Goal: Information Seeking & Learning: Learn about a topic

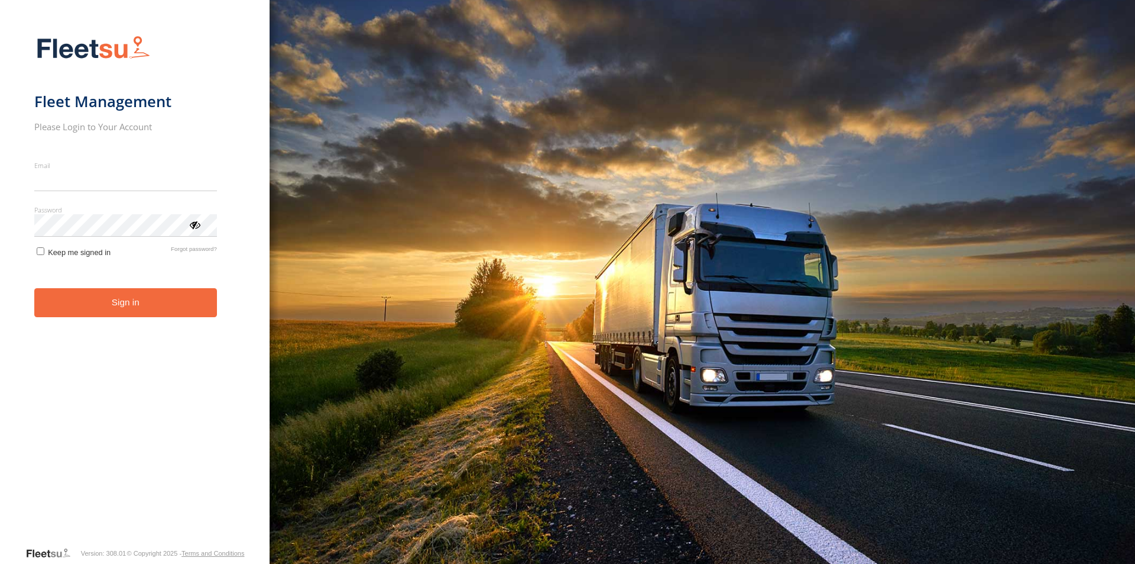
type input "**********"
click at [119, 297] on form "**********" at bounding box center [135, 286] width 202 height 517
click at [115, 302] on button "Sign in" at bounding box center [125, 302] width 183 height 29
click at [125, 302] on button "Sign in" at bounding box center [125, 302] width 183 height 29
click at [134, 304] on button "Sign in" at bounding box center [125, 302] width 183 height 29
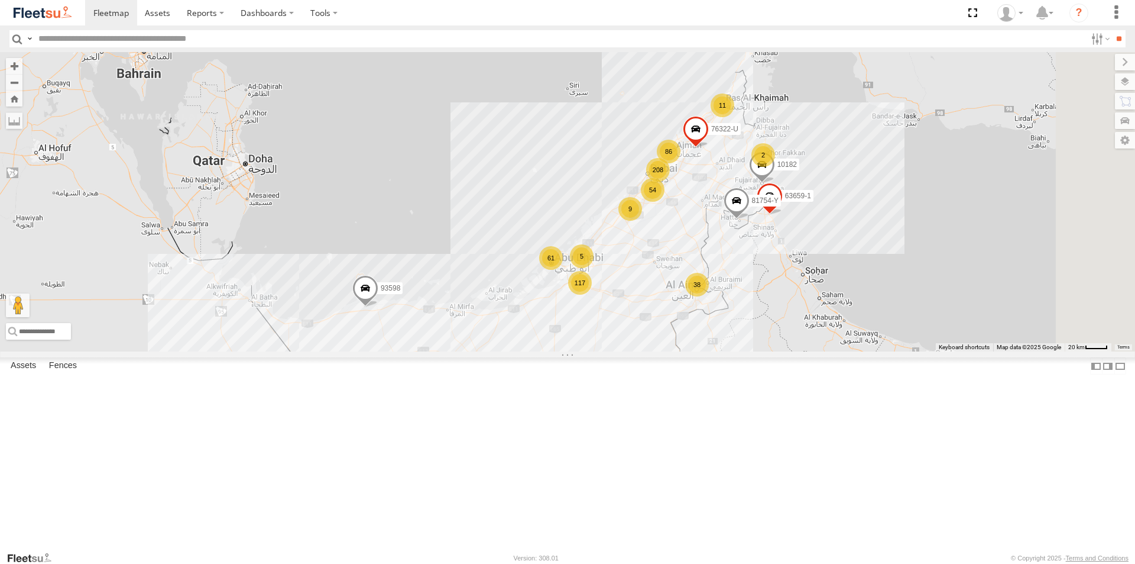
click at [85, 40] on input "text" at bounding box center [560, 38] width 1053 height 17
type input "*****"
click at [1112, 30] on input "**" at bounding box center [1119, 38] width 14 height 17
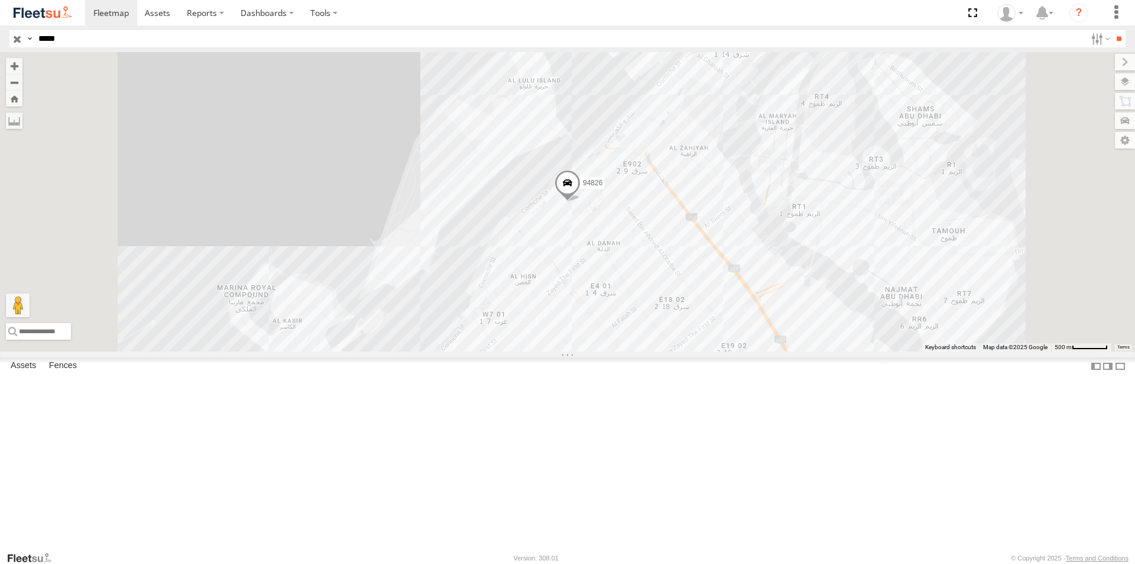
click at [581, 202] on span at bounding box center [568, 186] width 26 height 32
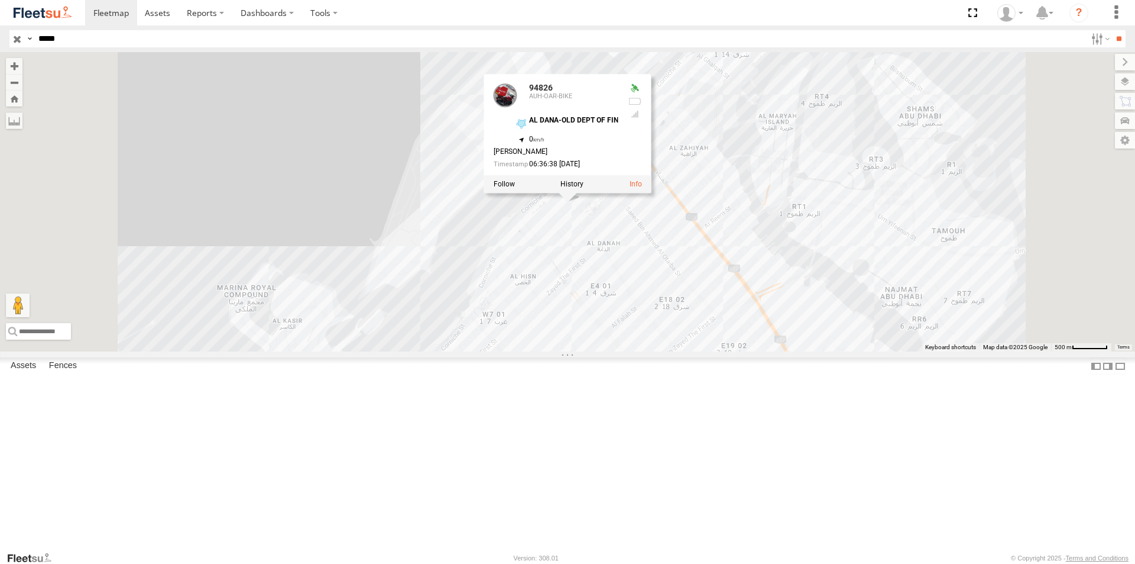
click at [652, 193] on div at bounding box center [567, 184] width 167 height 18
click at [584, 188] on label at bounding box center [572, 184] width 23 height 8
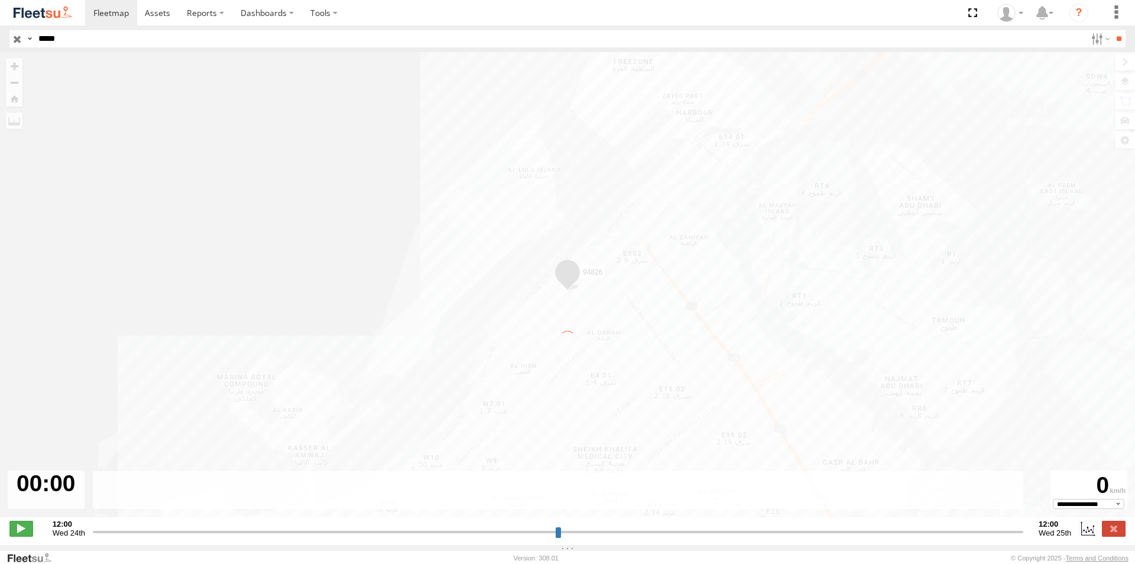
type input "**********"
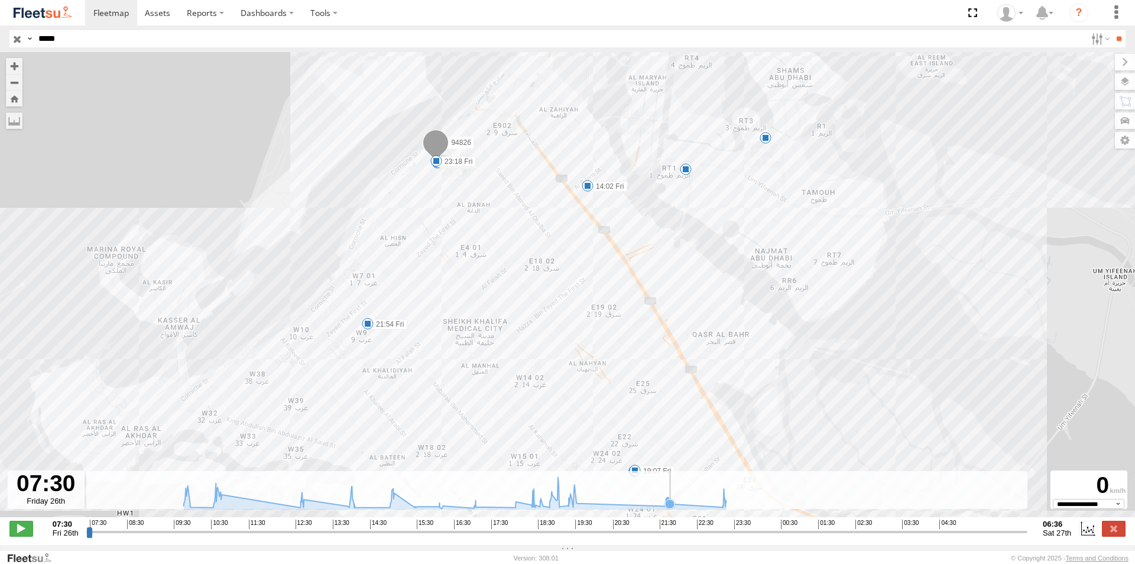
click at [672, 508] on icon at bounding box center [669, 503] width 9 height 9
click at [671, 508] on icon at bounding box center [669, 503] width 9 height 9
click at [668, 503] on icon at bounding box center [667, 497] width 12 height 12
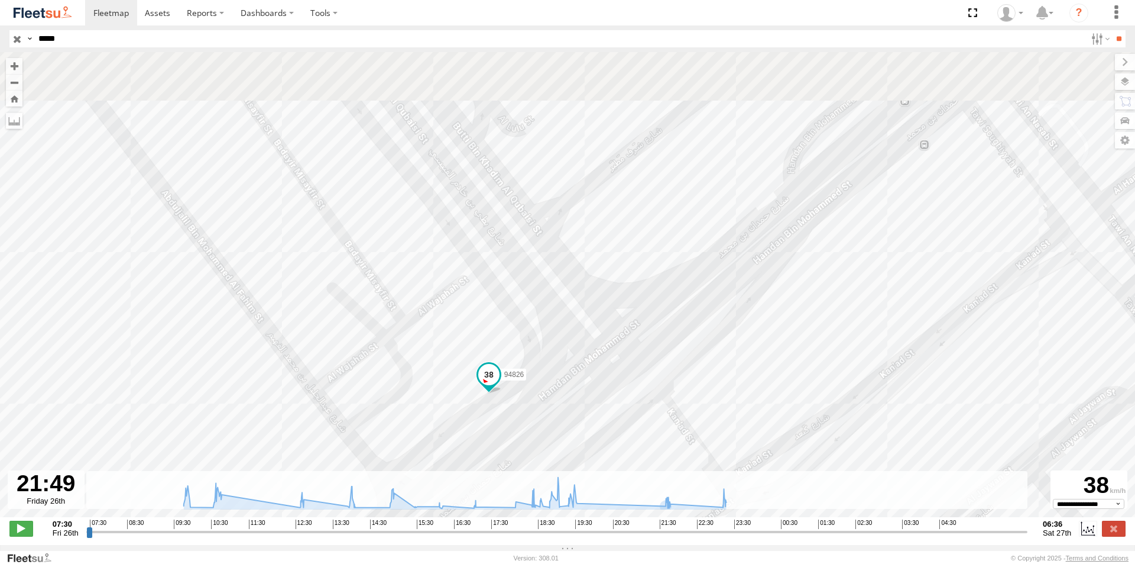
drag, startPoint x: 378, startPoint y: 316, endPoint x: 401, endPoint y: 396, distance: 82.4
click at [398, 404] on div "94826 09:42 Fri 09:52 Fri 10:27 Fri 14:02 Fri 19:07 Fri 19:34 Fri 21:46 Fri 21:…" at bounding box center [567, 290] width 1135 height 477
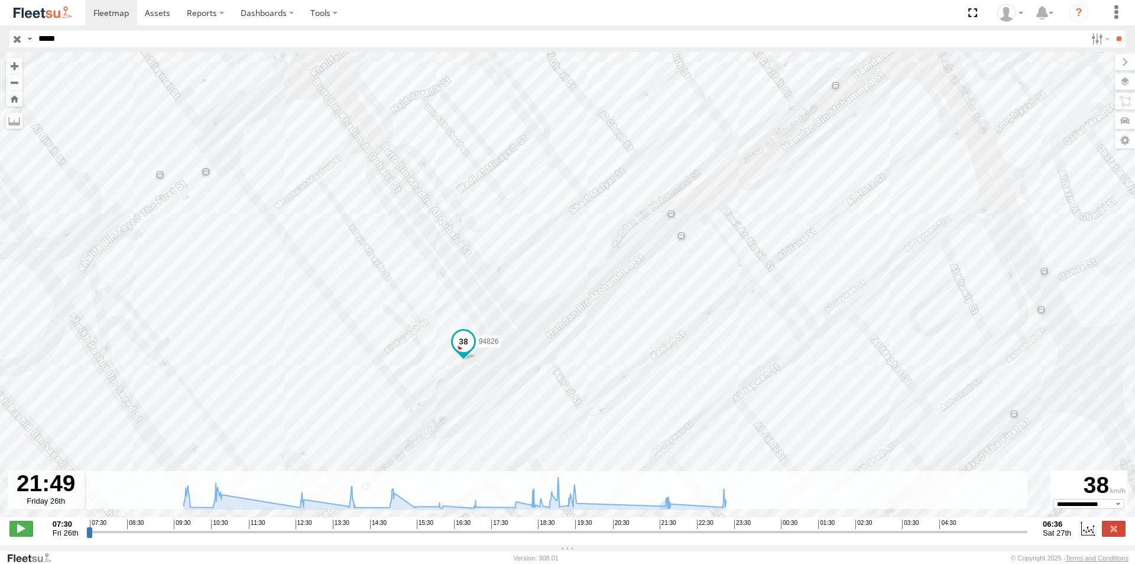
click at [458, 336] on span at bounding box center [463, 340] width 21 height 21
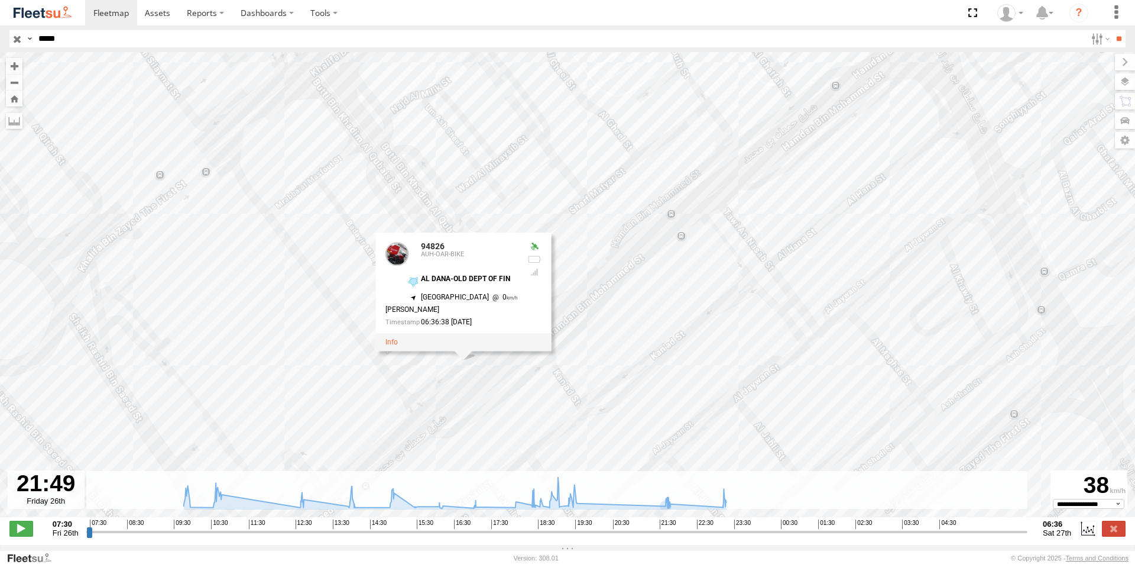
click at [911, 524] on div "**********" at bounding box center [567, 529] width 1135 height 25
click at [666, 503] on icon at bounding box center [665, 497] width 9 height 9
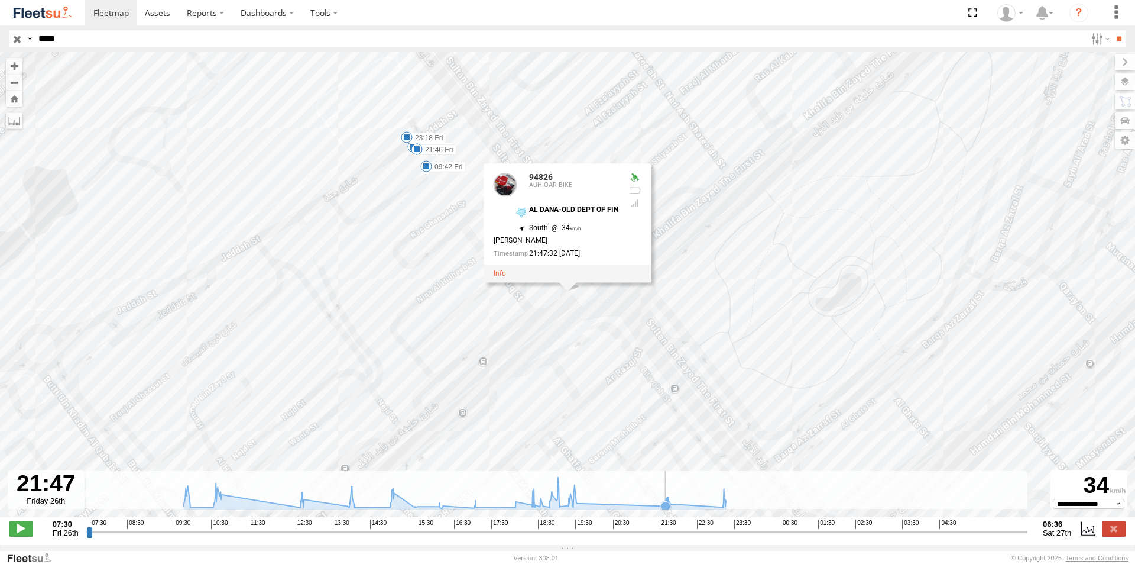
click at [665, 506] on icon at bounding box center [454, 492] width 555 height 31
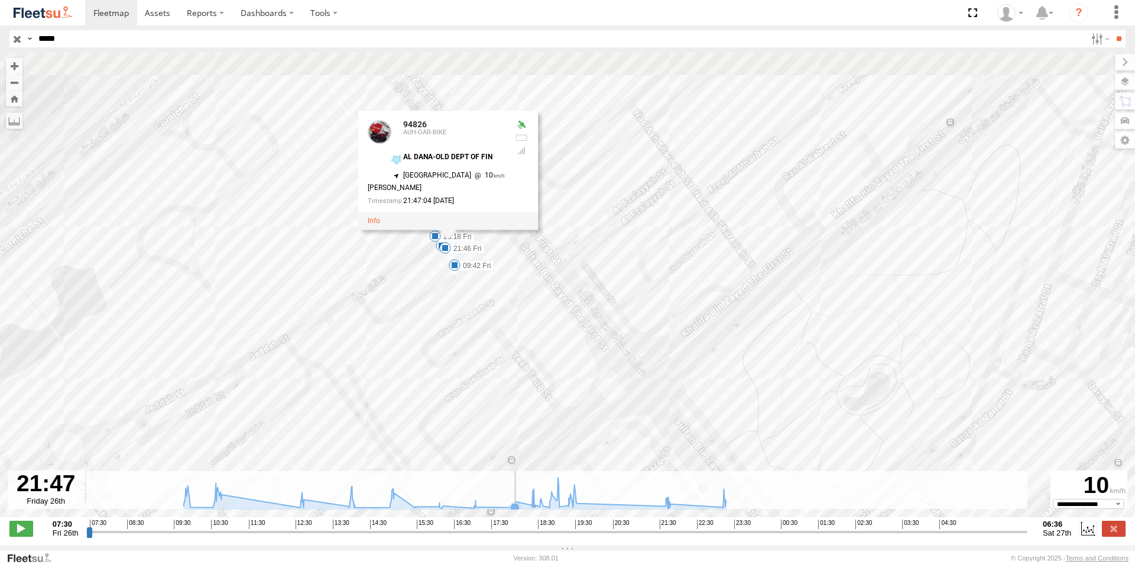
drag, startPoint x: 488, startPoint y: 456, endPoint x: 501, endPoint y: 489, distance: 35.4
click at [501, 488] on div "← Move left → Move right ↑ Move up ↓ Move down + Zoom in - Zoom out Home Jump l…" at bounding box center [567, 298] width 1135 height 493
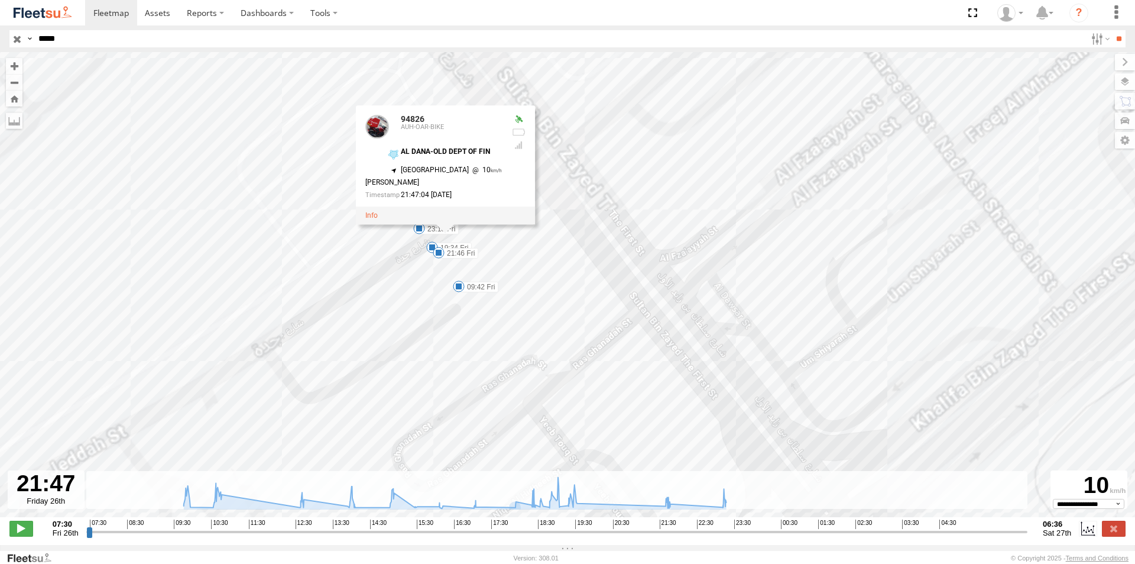
drag, startPoint x: 459, startPoint y: 324, endPoint x: 455, endPoint y: 445, distance: 121.3
click at [459, 444] on div "94826 09:42 Fri 09:52 Fri 10:27 Fri 14:02 Fri 19:07 Fri 19:34 Fri 21:46 Fri 21:…" at bounding box center [567, 290] width 1135 height 477
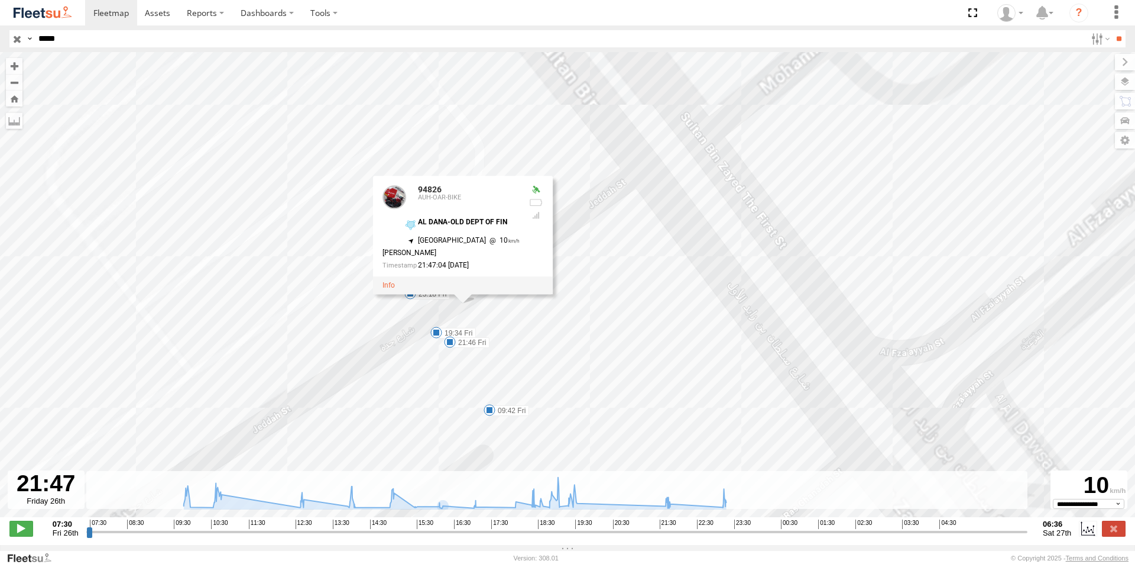
drag, startPoint x: 443, startPoint y: 368, endPoint x: 452, endPoint y: 555, distance: 187.1
click at [455, 555] on body at bounding box center [567, 282] width 1135 height 564
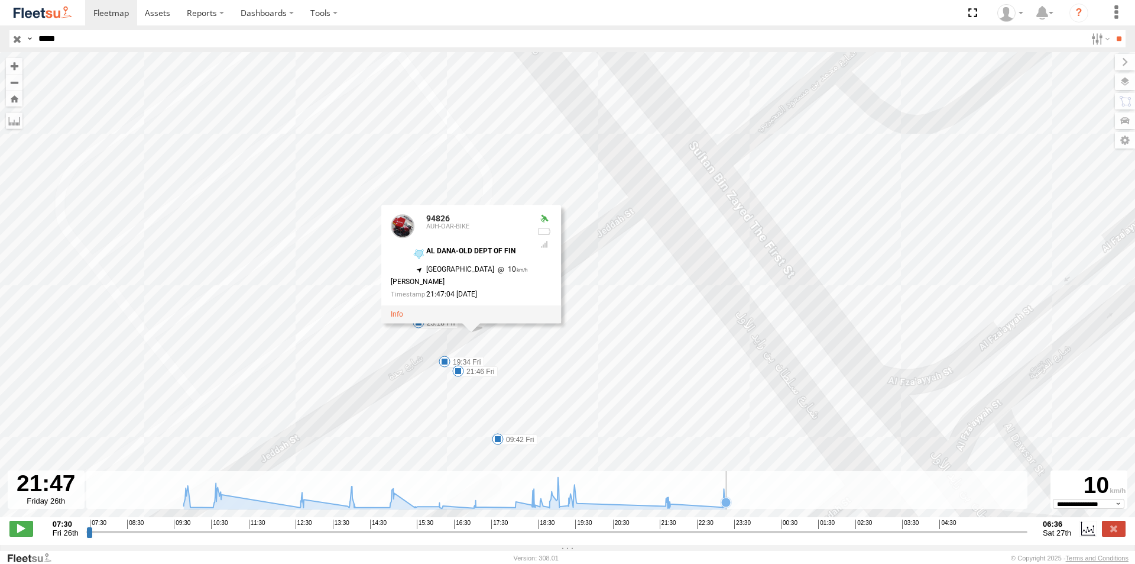
click at [726, 507] on icon at bounding box center [725, 501] width 9 height 9
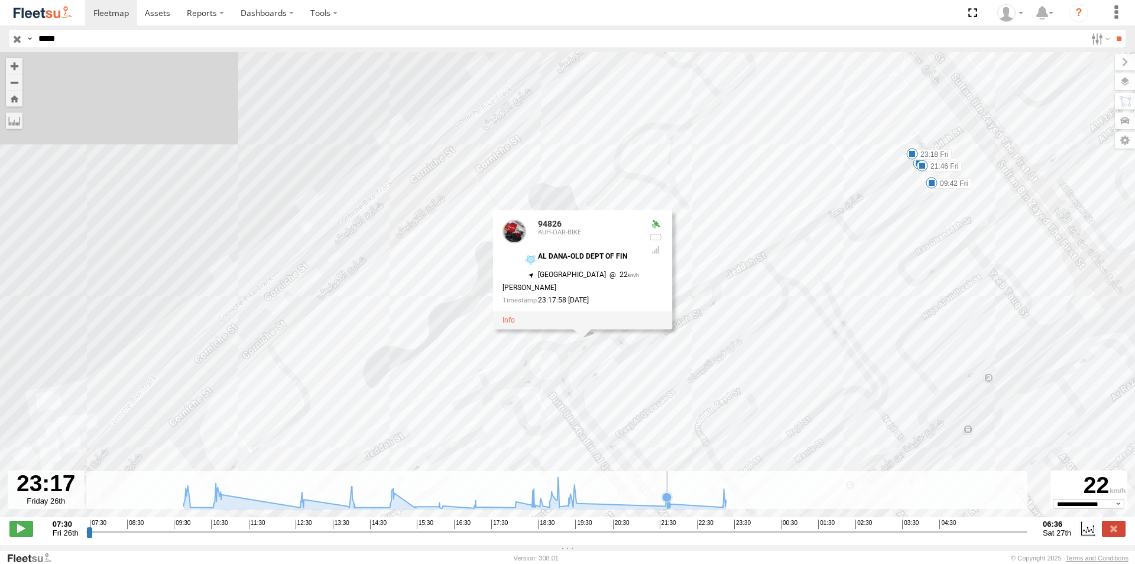
click at [668, 501] on icon at bounding box center [666, 496] width 9 height 9
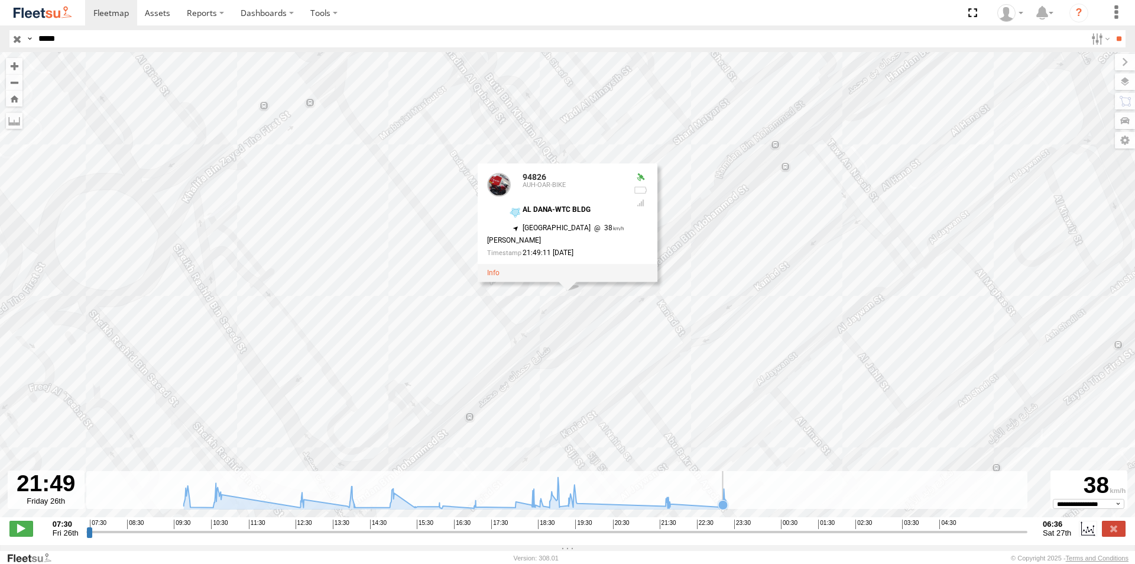
click at [723, 509] on icon at bounding box center [723, 504] width 9 height 9
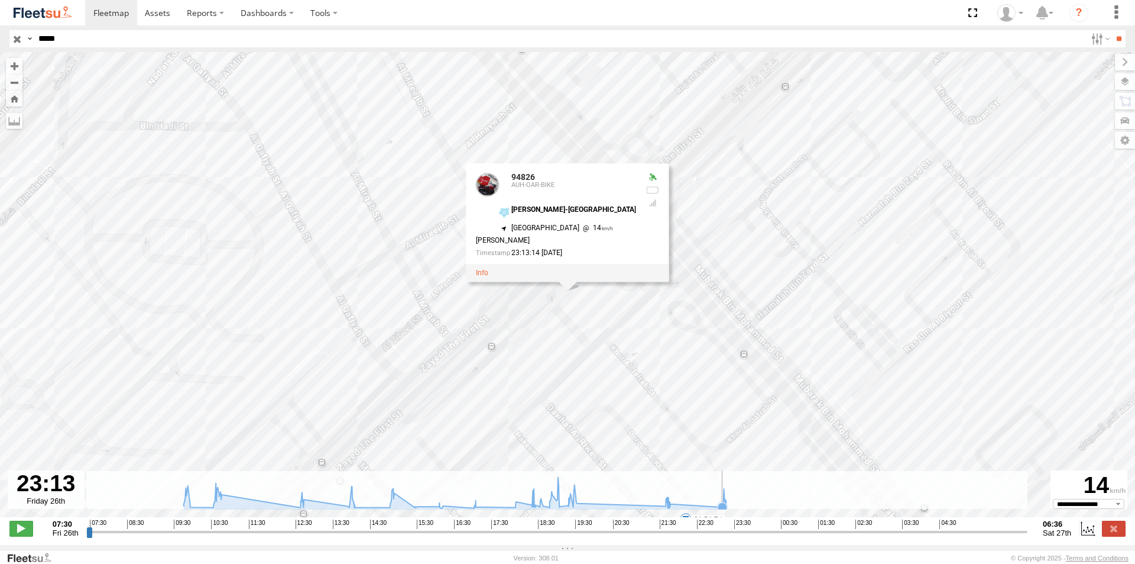
click at [722, 503] on icon at bounding box center [454, 492] width 555 height 31
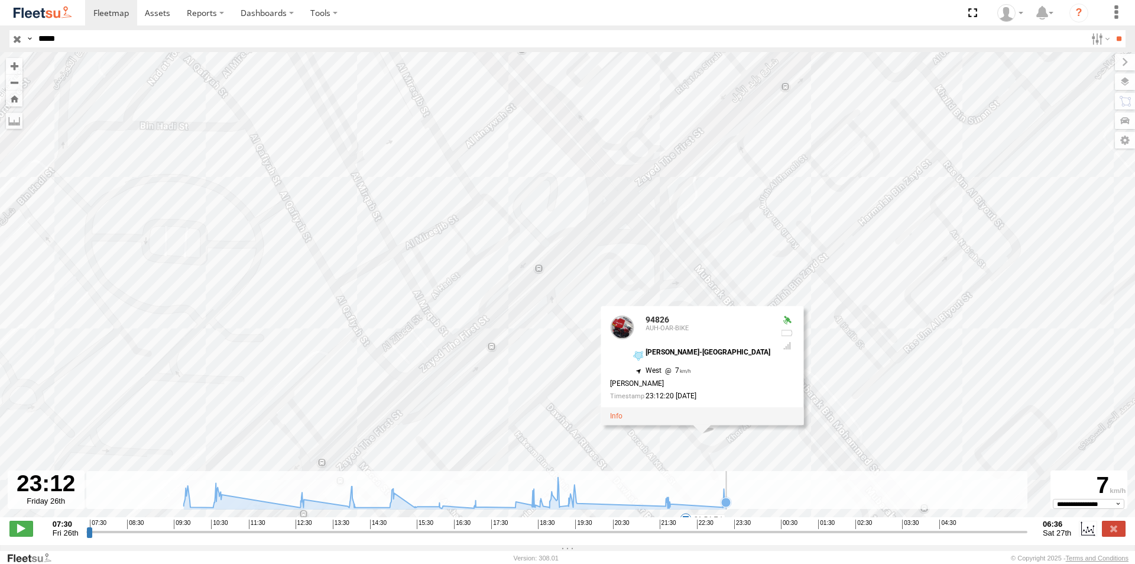
click at [727, 507] on icon at bounding box center [725, 501] width 9 height 9
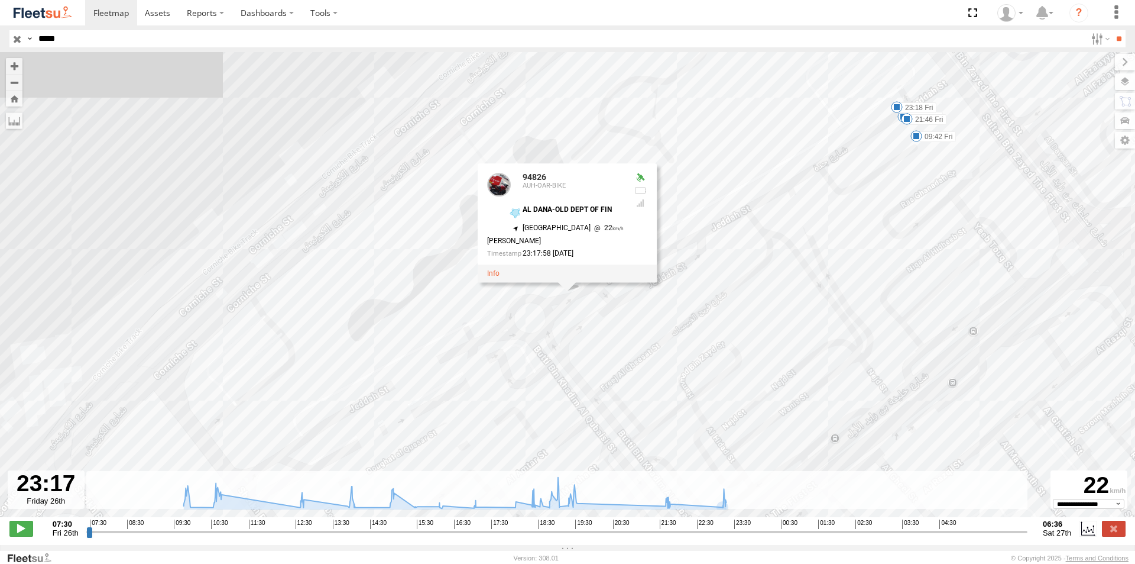
click at [752, 389] on div "94826 09:42 Fri 09:52 Fri 10:27 Fri 14:02 Fri 19:07 Fri 19:34 Fri 21:46 Fri 21:…" at bounding box center [567, 290] width 1135 height 477
